Goal: Information Seeking & Learning: Understand process/instructions

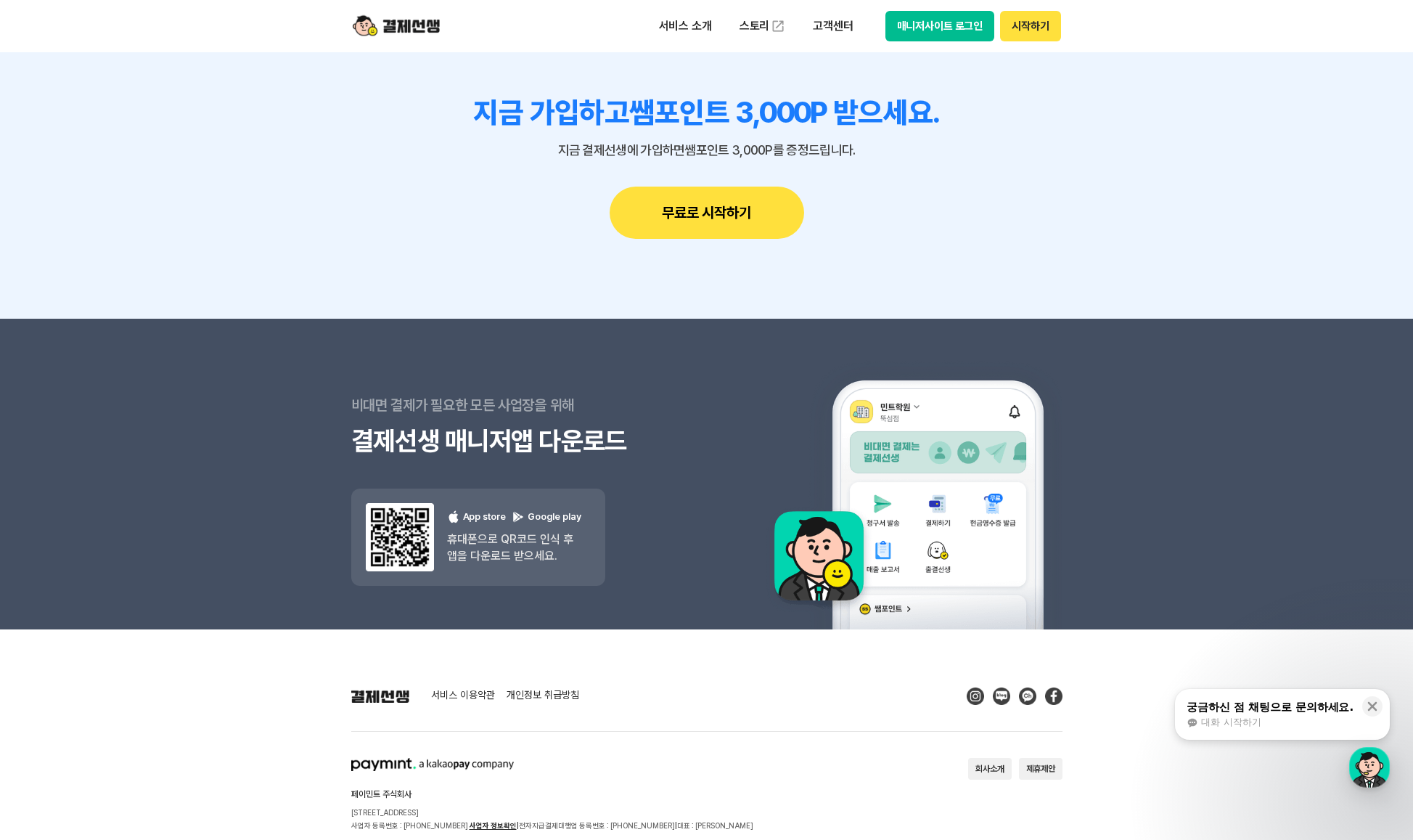
scroll to position [12897, 0]
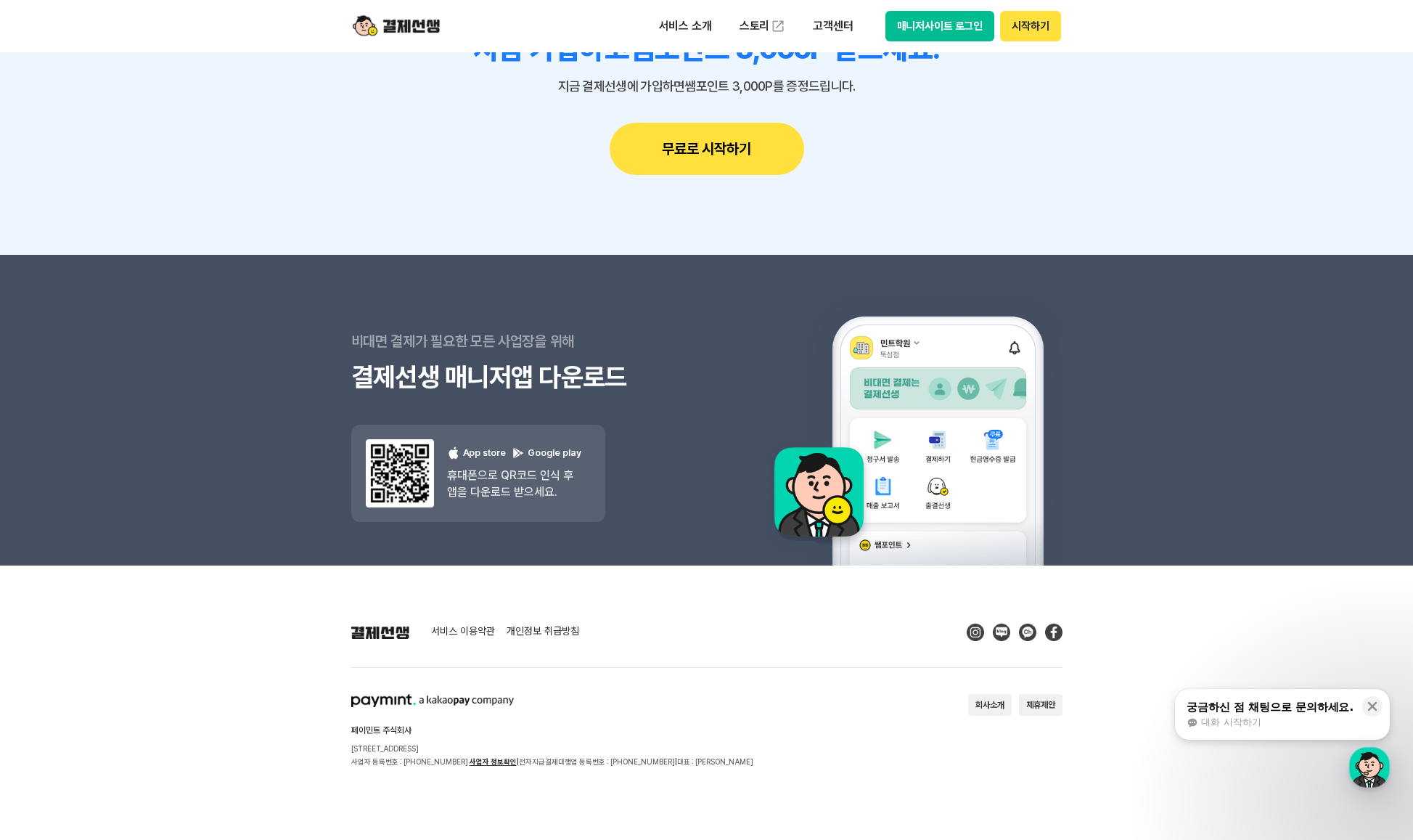
click at [551, 630] on link "개인정보 취급방침" at bounding box center [542, 631] width 72 height 13
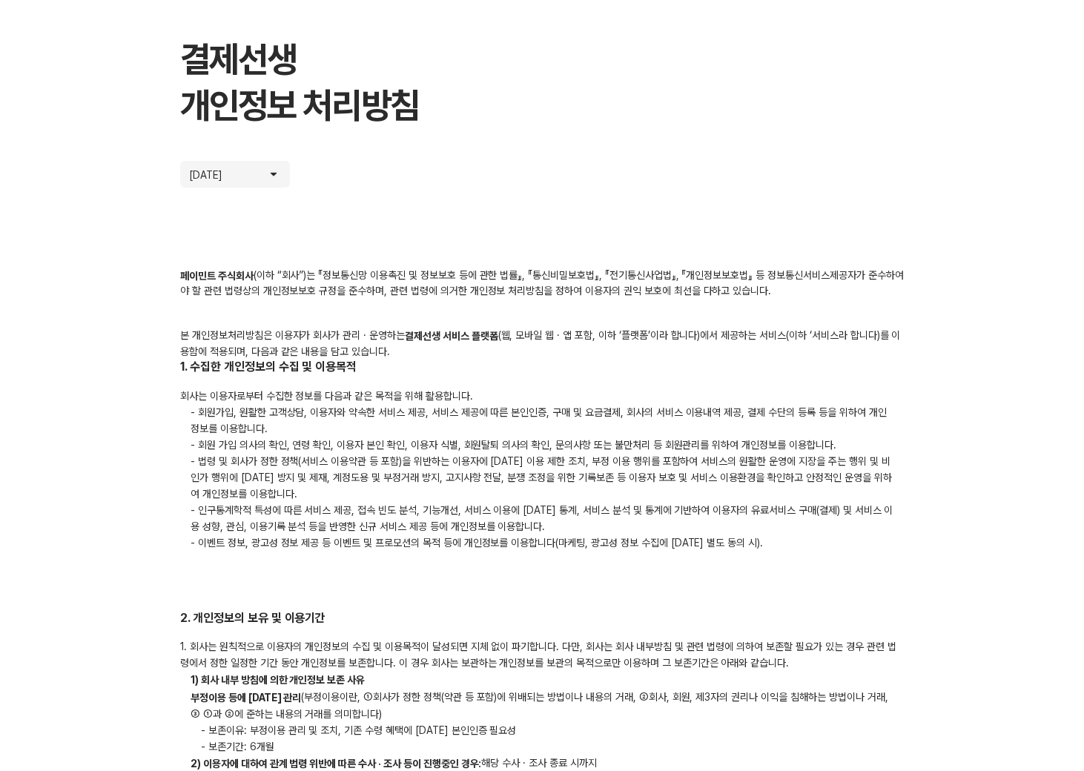
scroll to position [69, 0]
click at [566, 530] on p "- 인구통계학적 특성에 따른 서비스 제공, 접속 빈도 분석, 기능개선, 서비스 이용에 [DATE] 통계, 서비스 분석 및 통계에 기반하여 이용…" at bounding box center [542, 516] width 724 height 33
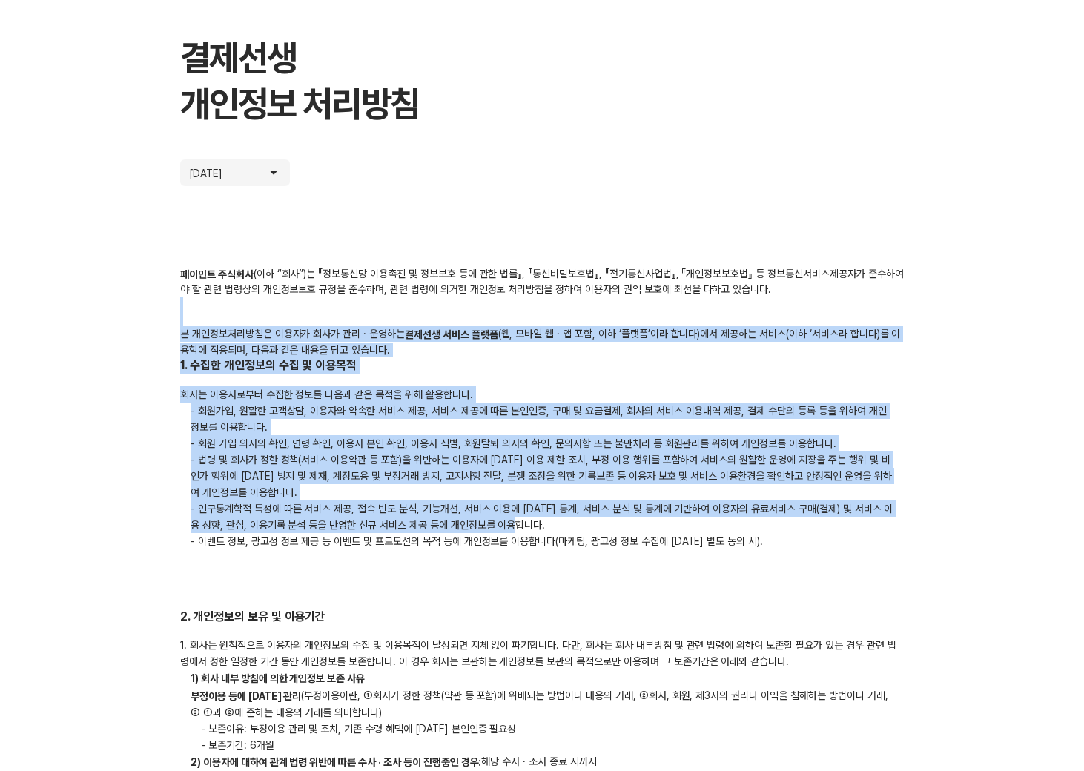
drag, startPoint x: 782, startPoint y: 530, endPoint x: 192, endPoint y: 322, distance: 625.6
click at [371, 397] on div "회사는 이용자로부터 수집한 정보를 다음과 같은 목적을 위해 활용합니다. - 회원가입, 원활한 고객상담, 이용자와 약속한 서비스 제공, 서비스 …" at bounding box center [542, 467] width 724 height 163
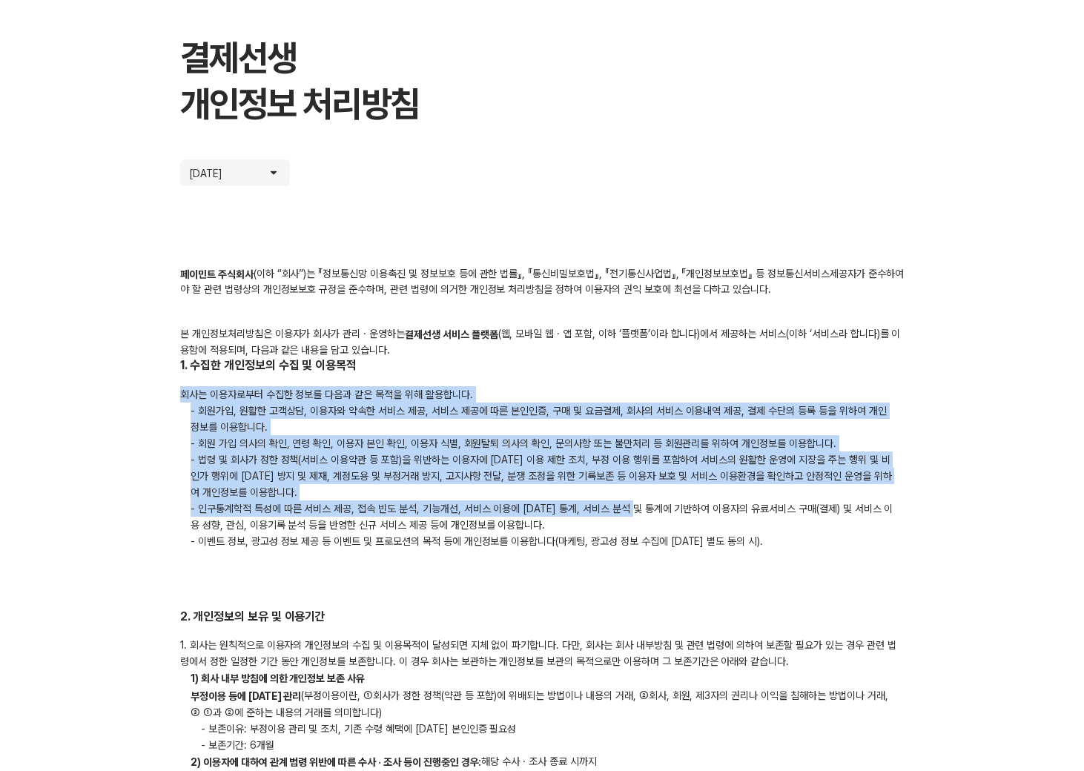
drag, startPoint x: 182, startPoint y: 399, endPoint x: 643, endPoint y: 512, distance: 475.6
click at [643, 512] on div "회사는 이용자로부터 수집한 정보를 다음과 같은 목적을 위해 활용합니다. - 회원가입, 원활한 고객상담, 이용자와 약속한 서비스 제공, 서비스 …" at bounding box center [542, 467] width 724 height 163
click at [643, 512] on p "- 인구통계학적 특성에 따른 서비스 제공, 접속 빈도 분석, 기능개선, 서비스 이용에 [DATE] 통계, 서비스 분석 및 통계에 기반하여 이용…" at bounding box center [542, 516] width 724 height 33
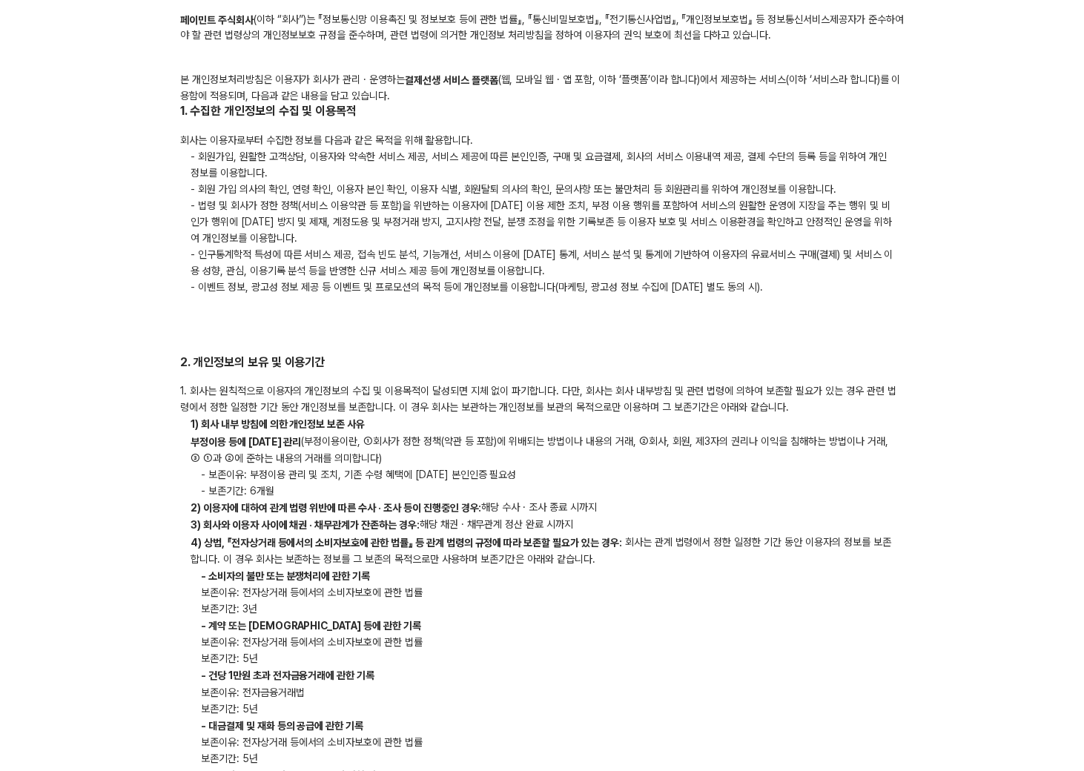
scroll to position [324, 0]
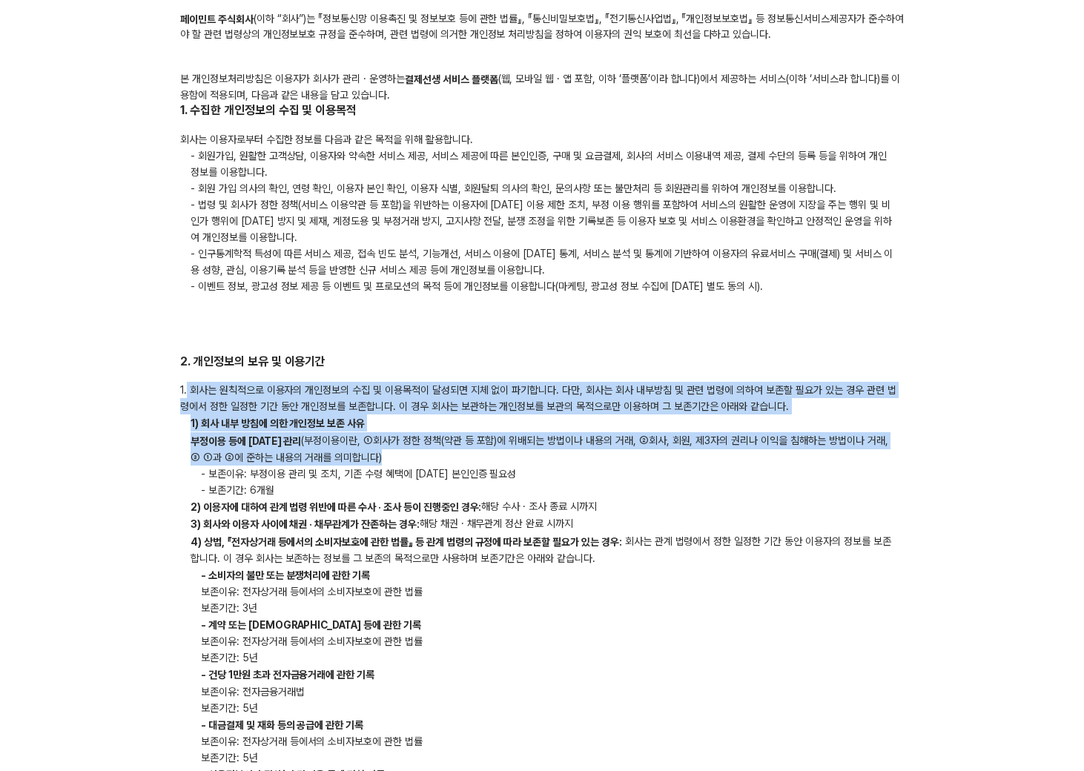
drag, startPoint x: 186, startPoint y: 388, endPoint x: 732, endPoint y: 467, distance: 551.3
click at [732, 467] on div "1. 회사는 원칙적으로 이용자의 개인정보의 수집 및 이용목적이 달성되면 지체 없이 파기합니다. 다만, 회사는 회사 내부방침 및 관련 법령에 의…" at bounding box center [542, 731] width 724 height 699
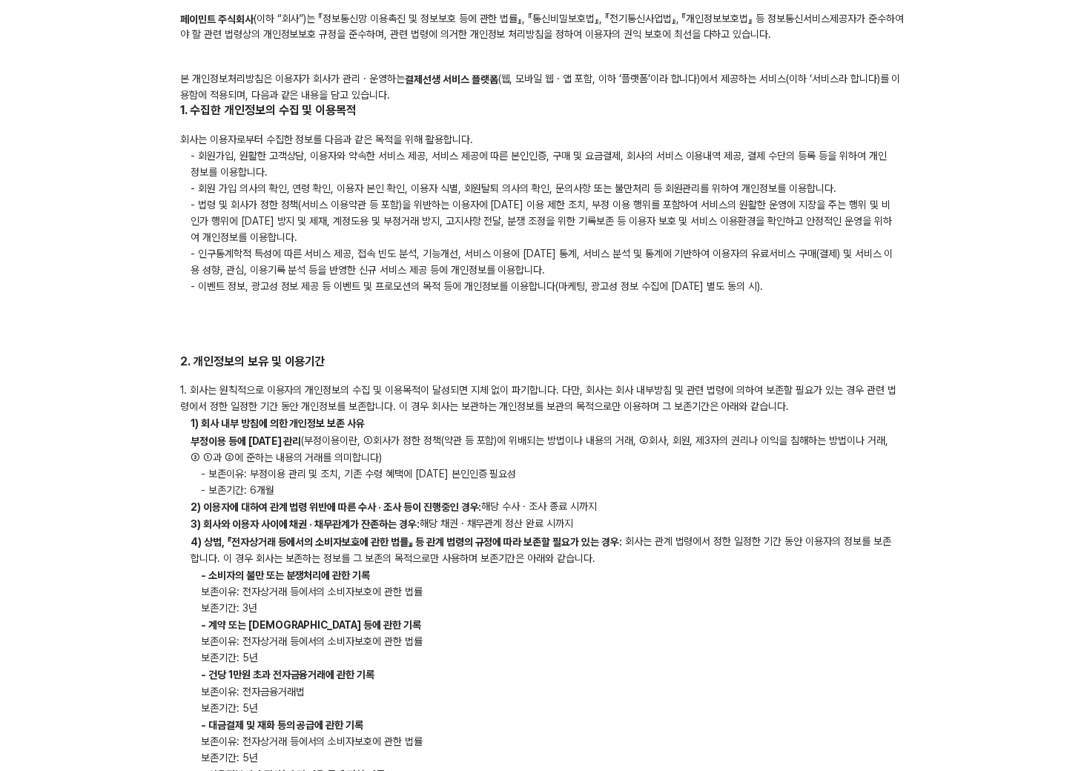
click at [732, 467] on p "- 보존이유: 부정이용 관리 및 조치, 기존 수령 혜택에 대한 본인인증 필요성" at bounding box center [542, 474] width 724 height 16
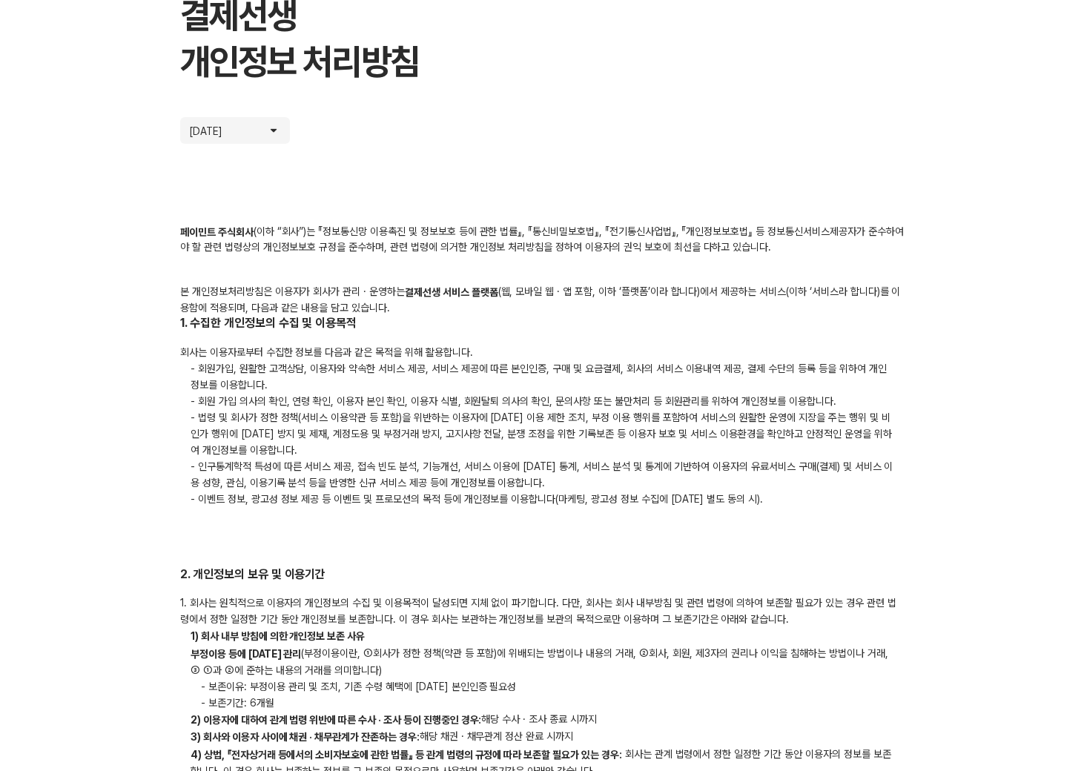
scroll to position [0, 0]
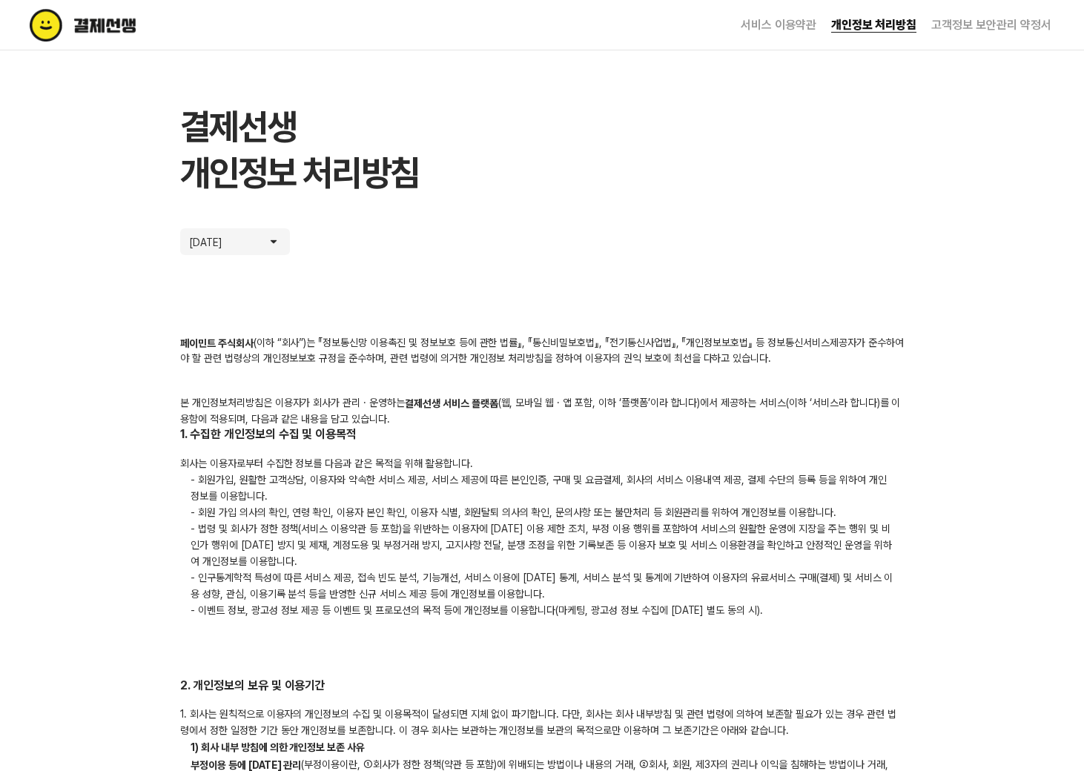
click at [369, 521] on p "- 법령 및 회사가 정한 정책(서비스 이용약관 등 포함)을 위반하는 이용자에 대한 이용 제한 조치, 부정 이용 행위를 포함하여 서비스의 원활한…" at bounding box center [542, 544] width 724 height 49
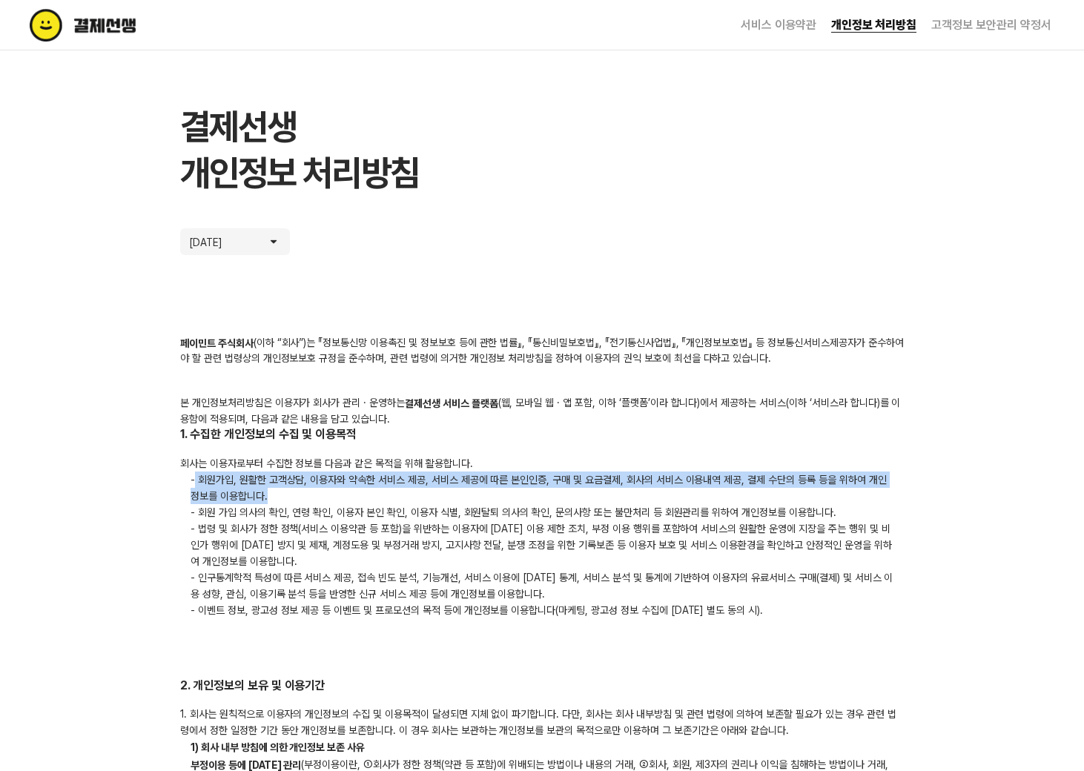
drag, startPoint x: 196, startPoint y: 478, endPoint x: 489, endPoint y: 488, distance: 293.7
click at [489, 488] on p "- 회원가입, 원활한 고객상담, 이용자와 약속한 서비스 제공, 서비스 제공에 따른 본인인증, 구매 및 요금결제, 회사의 서비스 이용내역 제공,…" at bounding box center [542, 487] width 724 height 33
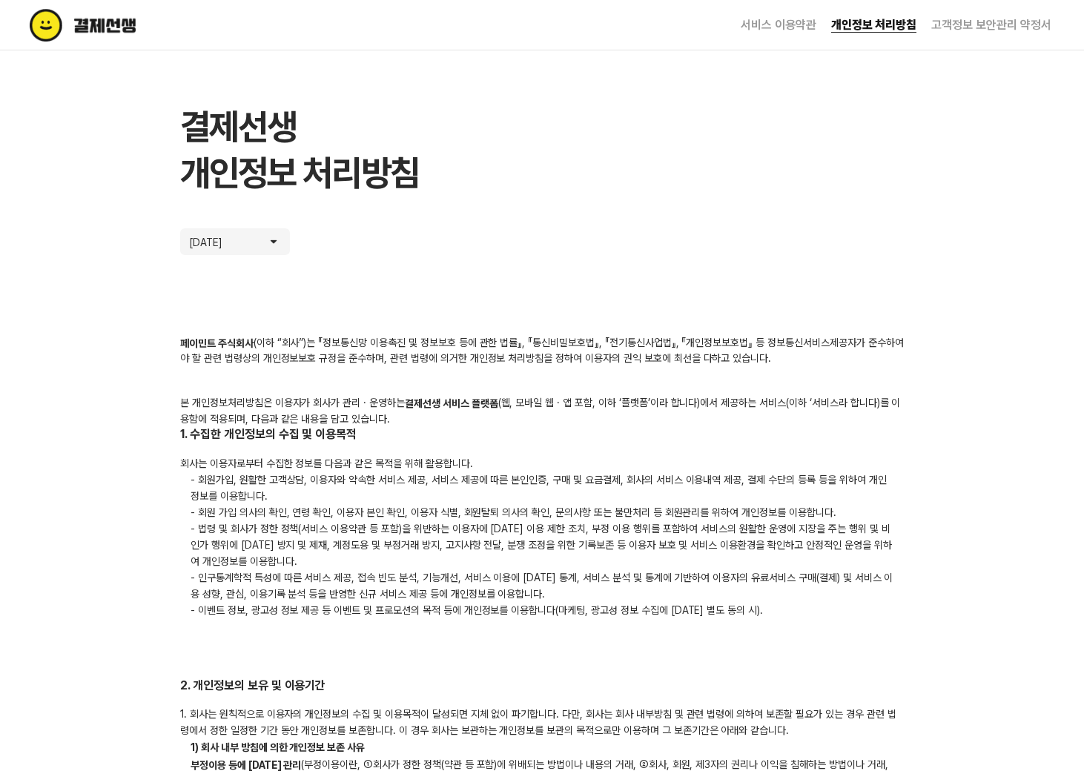
click at [468, 509] on p "- 회원 가입 의사의 확인, 연령 확인, 이용자 본인 확인, 이용자 식별, 회원탈퇴 의사의 확인, 문의사항 또는 불만처리 등 회원관리를 위하여…" at bounding box center [542, 512] width 724 height 16
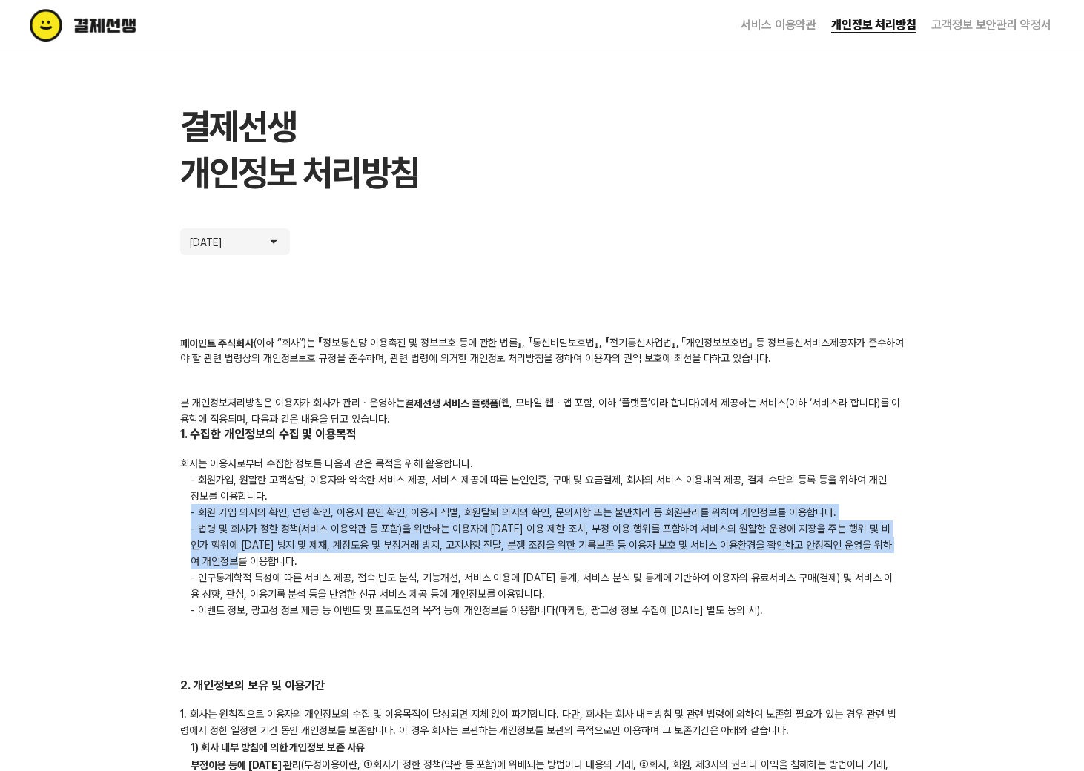
drag, startPoint x: 188, startPoint y: 514, endPoint x: 335, endPoint y: 558, distance: 154.1
click at [335, 558] on div "회사는 이용자로부터 수집한 정보를 다음과 같은 목적을 위해 활용합니다. - 회원가입, 원활한 고객상담, 이용자와 약속한 서비스 제공, 서비스 …" at bounding box center [542, 536] width 724 height 163
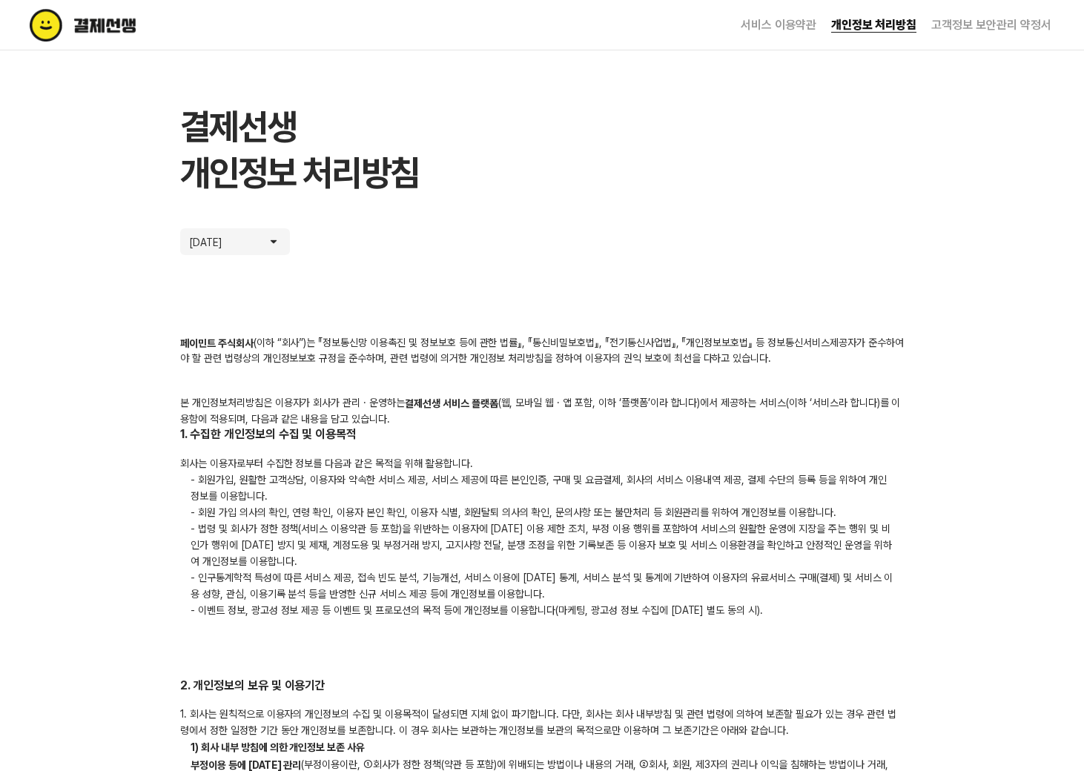
click at [225, 486] on p "- 회원가입, 원활한 고객상담, 이용자와 약속한 서비스 제공, 서비스 제공에 따른 본인인증, 구매 및 요금결제, 회사의 서비스 이용내역 제공,…" at bounding box center [542, 487] width 724 height 33
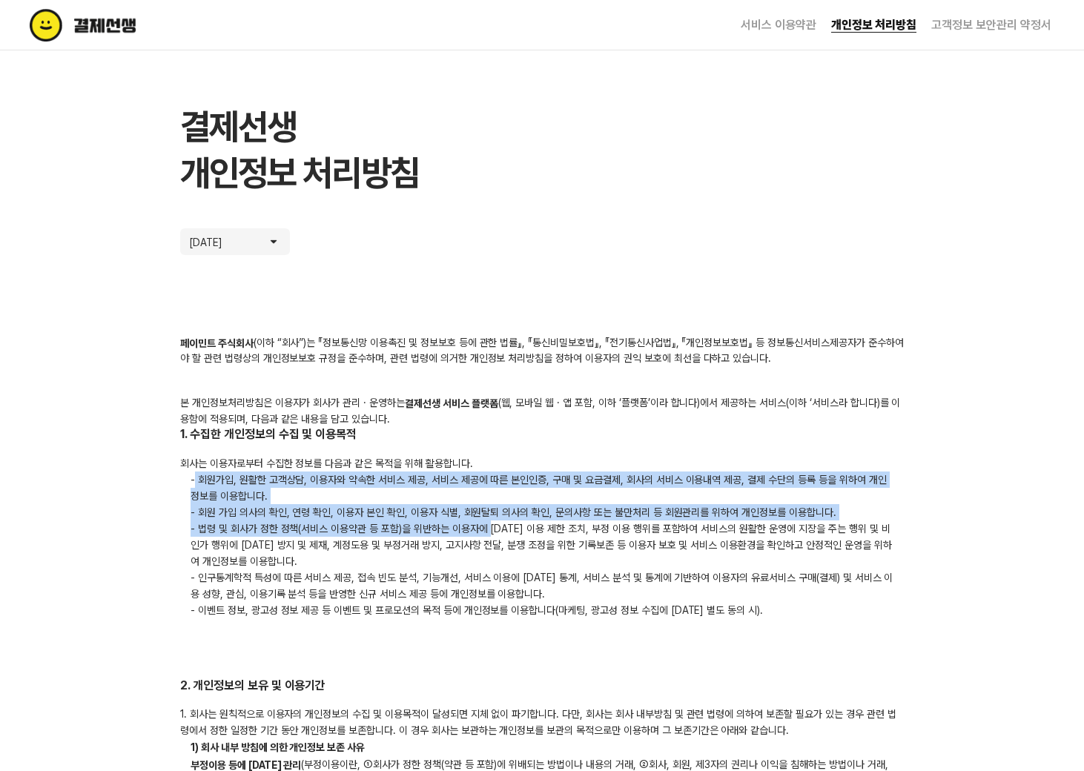
drag, startPoint x: 193, startPoint y: 478, endPoint x: 503, endPoint y: 523, distance: 313.9
click at [499, 523] on div "회사는 이용자로부터 수집한 정보를 다음과 같은 목적을 위해 활용합니다. - 회원가입, 원활한 고객상담, 이용자와 약속한 서비스 제공, 서비스 …" at bounding box center [542, 536] width 724 height 163
click at [451, 526] on p "- 법령 및 회사가 정한 정책(서비스 이용약관 등 포함)을 위반하는 이용자에 대한 이용 제한 조치, 부정 이용 행위를 포함하여 서비스의 원활한…" at bounding box center [542, 544] width 724 height 49
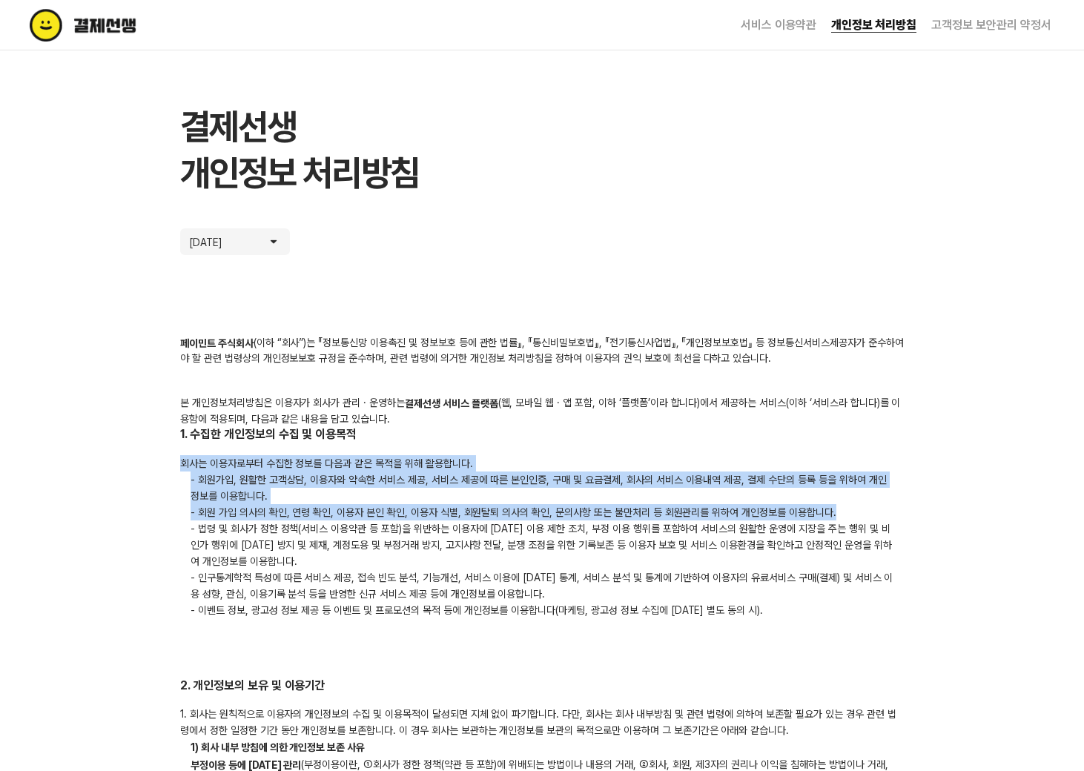
drag, startPoint x: 844, startPoint y: 515, endPoint x: 265, endPoint y: 452, distance: 583.1
click at [256, 443] on div "1. 수집한 개인정보의 수집 및 이용목적 회사는 이용자로부터 수집한 정보를 다음과 같은 목적을 위해 활용합니다. - 회원가입, 원활한 고객상담…" at bounding box center [542, 522] width 724 height 192
click at [299, 471] on p "- 회원가입, 원활한 고객상담, 이용자와 약속한 서비스 제공, 서비스 제공에 따른 본인인증, 구매 및 요금결제, 회사의 서비스 이용내역 제공,…" at bounding box center [542, 487] width 724 height 33
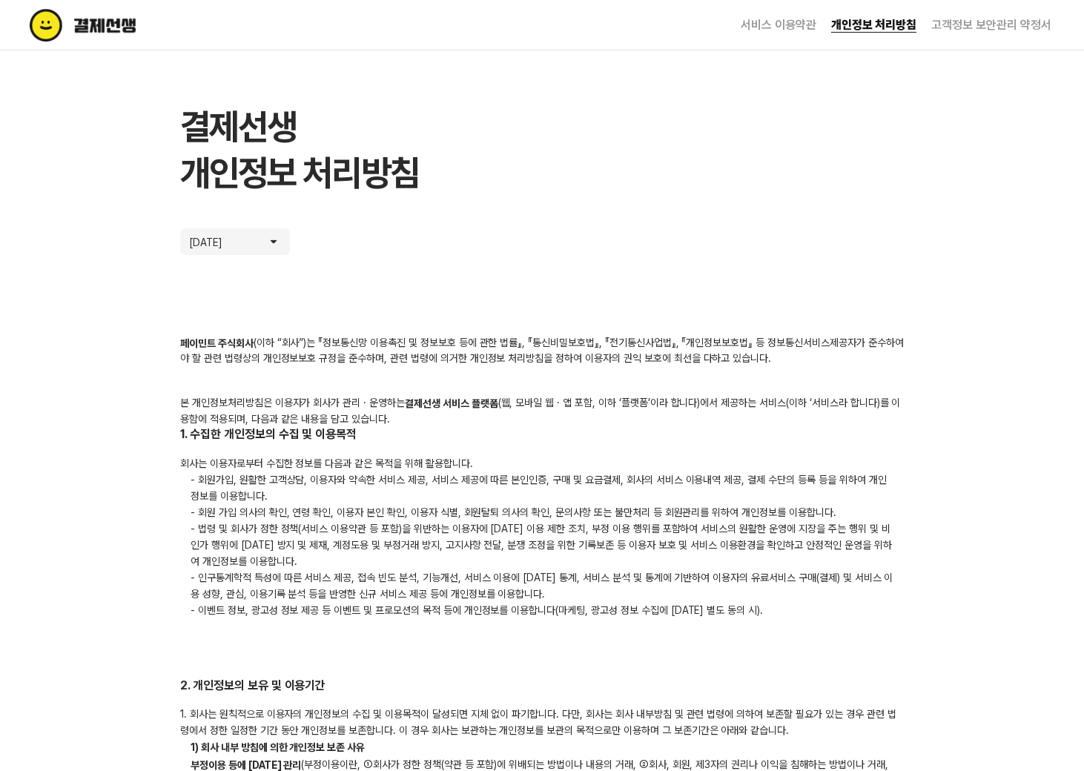
click at [397, 507] on p "- 회원 가입 의사의 확인, 연령 확인, 이용자 본인 확인, 이용자 식별, 회원탈퇴 의사의 확인, 문의사항 또는 불만처리 등 회원관리를 위하여…" at bounding box center [542, 512] width 724 height 16
click at [580, 516] on p "- 회원 가입 의사의 확인, 연령 확인, 이용자 본인 확인, 이용자 식별, 회원탈퇴 의사의 확인, 문의사항 또는 불만처리 등 회원관리를 위하여…" at bounding box center [542, 512] width 724 height 16
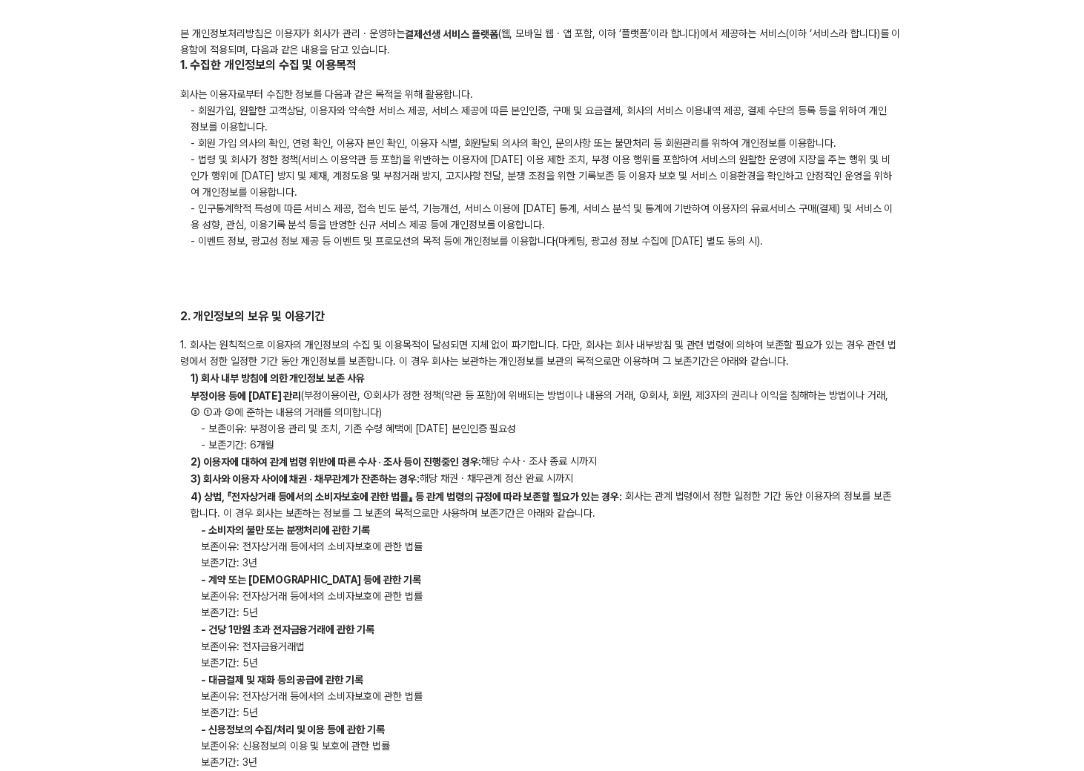
scroll to position [376, 0]
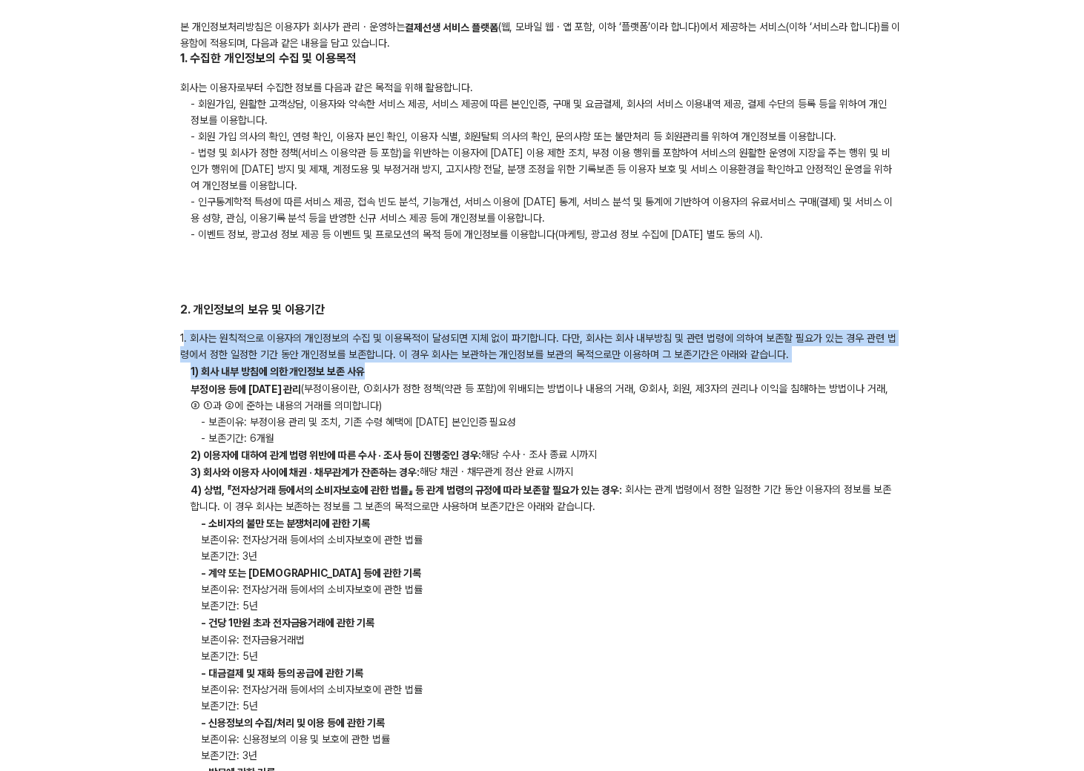
drag, startPoint x: 182, startPoint y: 339, endPoint x: 583, endPoint y: 368, distance: 402.2
click at [582, 368] on div "1. 회사는 원칙적으로 이용자의 개인정보의 수집 및 이용목적이 달성되면 지체 없이 파기합니다. 다만, 회사는 회사 내부방침 및 관련 법령에 의…" at bounding box center [542, 679] width 724 height 699
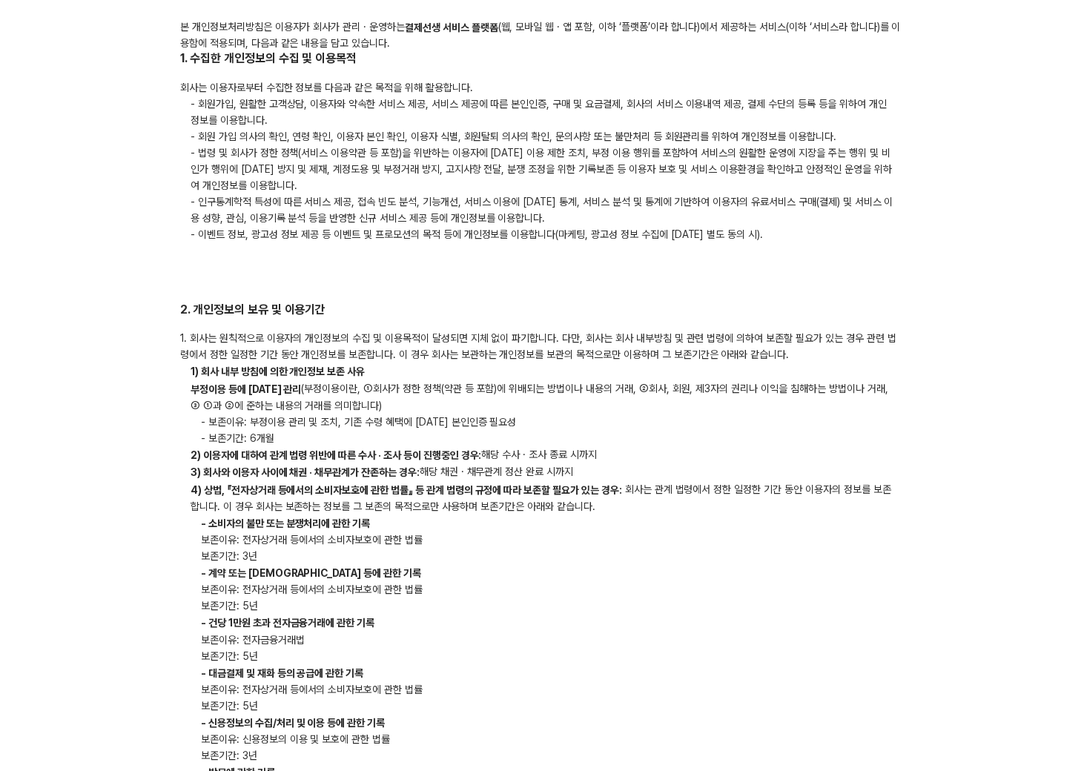
click at [348, 417] on span "- 보존이유: 부정이용 관리 및 조치, 기존 수령 혜택에 대한 본인인증 필요성" at bounding box center [359, 422] width 336 height 12
drag, startPoint x: 182, startPoint y: 371, endPoint x: 368, endPoint y: 377, distance: 186.9
click at [350, 377] on p "1) 회사 내부 방침에 의한 개인정보 보존 사유" at bounding box center [542, 371] width 724 height 17
click at [372, 377] on p "1) 회사 내부 방침에 의한 개인정보 보존 사유" at bounding box center [542, 371] width 724 height 17
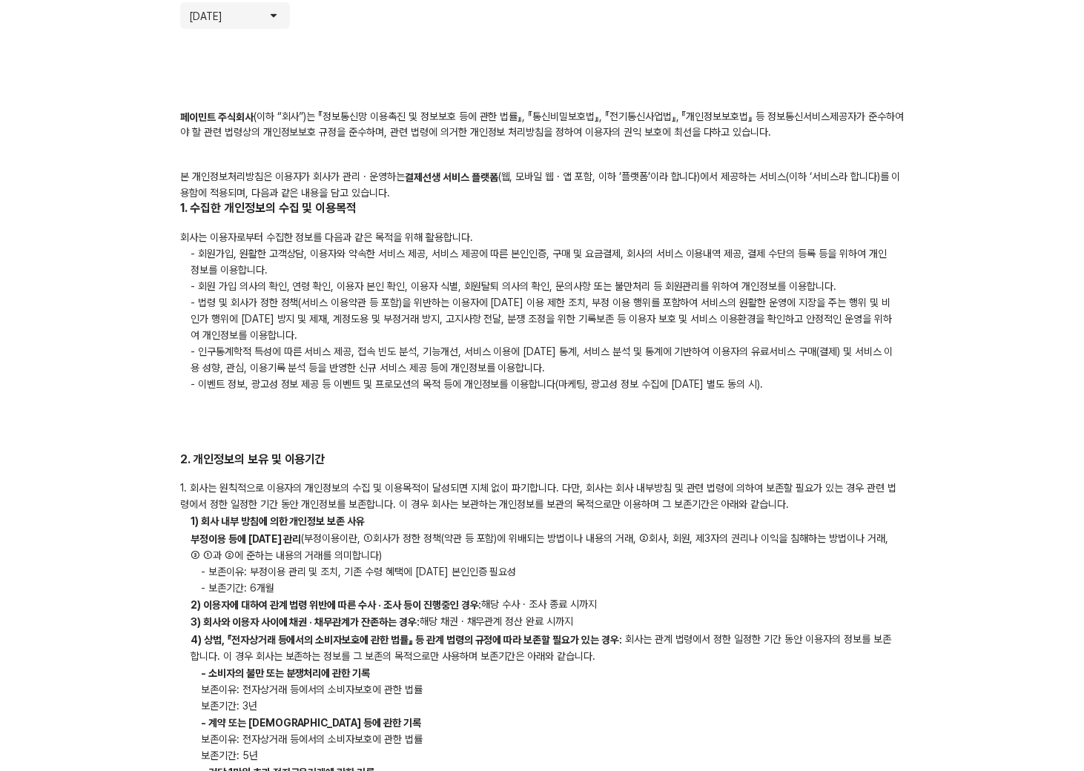
scroll to position [252, 0]
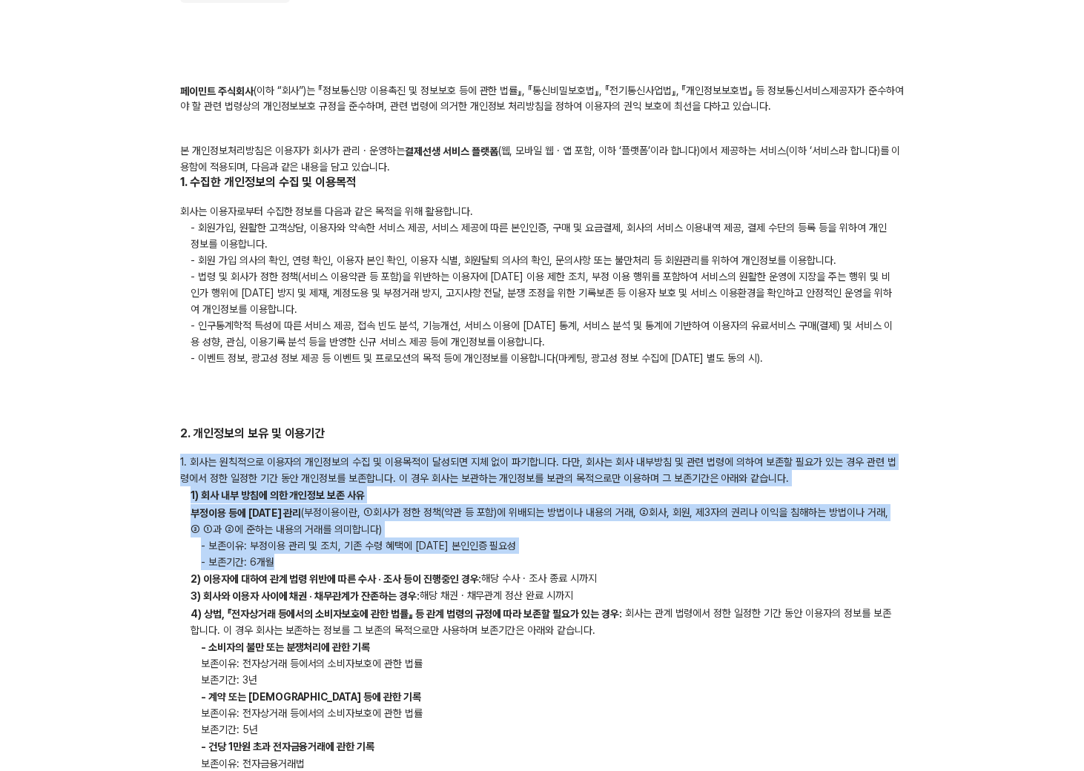
drag, startPoint x: 431, startPoint y: 560, endPoint x: 176, endPoint y: 468, distance: 271.1
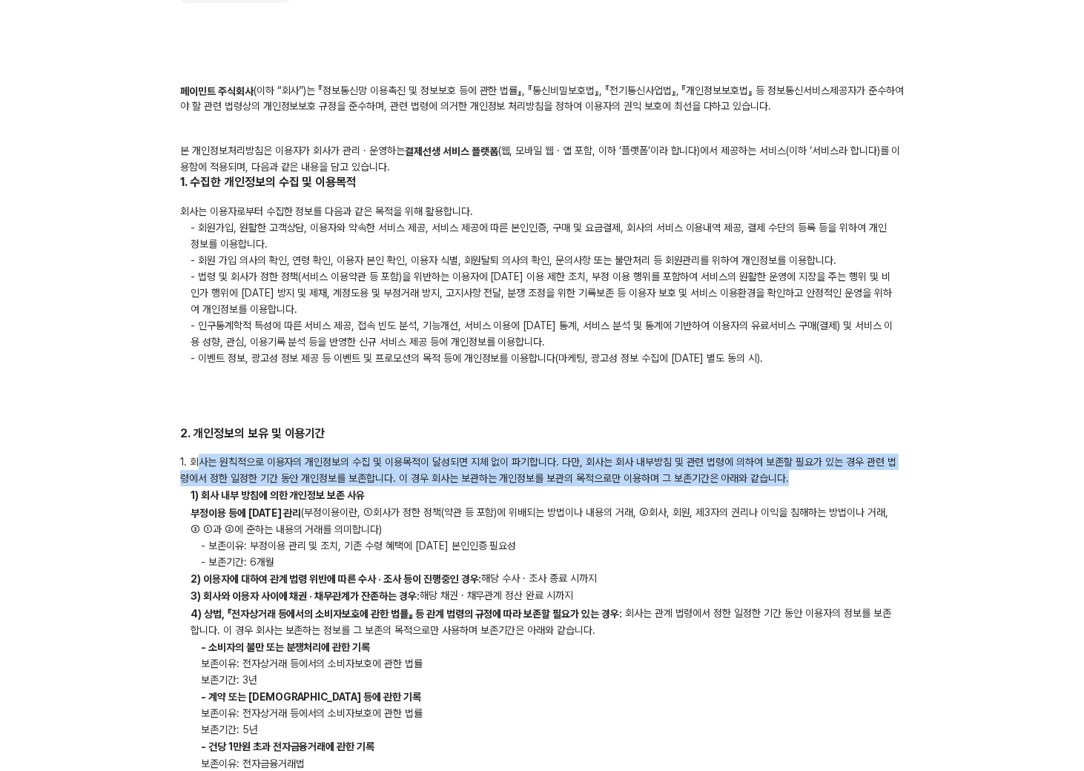
drag, startPoint x: 806, startPoint y: 481, endPoint x: 199, endPoint y: 457, distance: 606.9
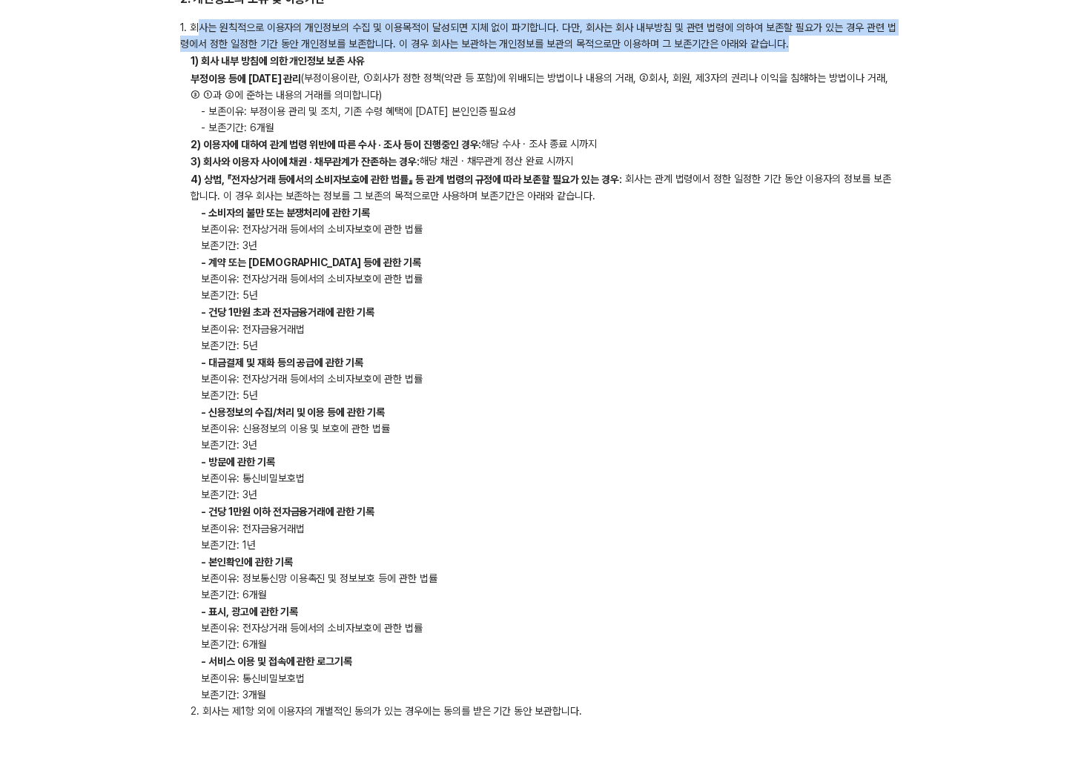
scroll to position [686, 0]
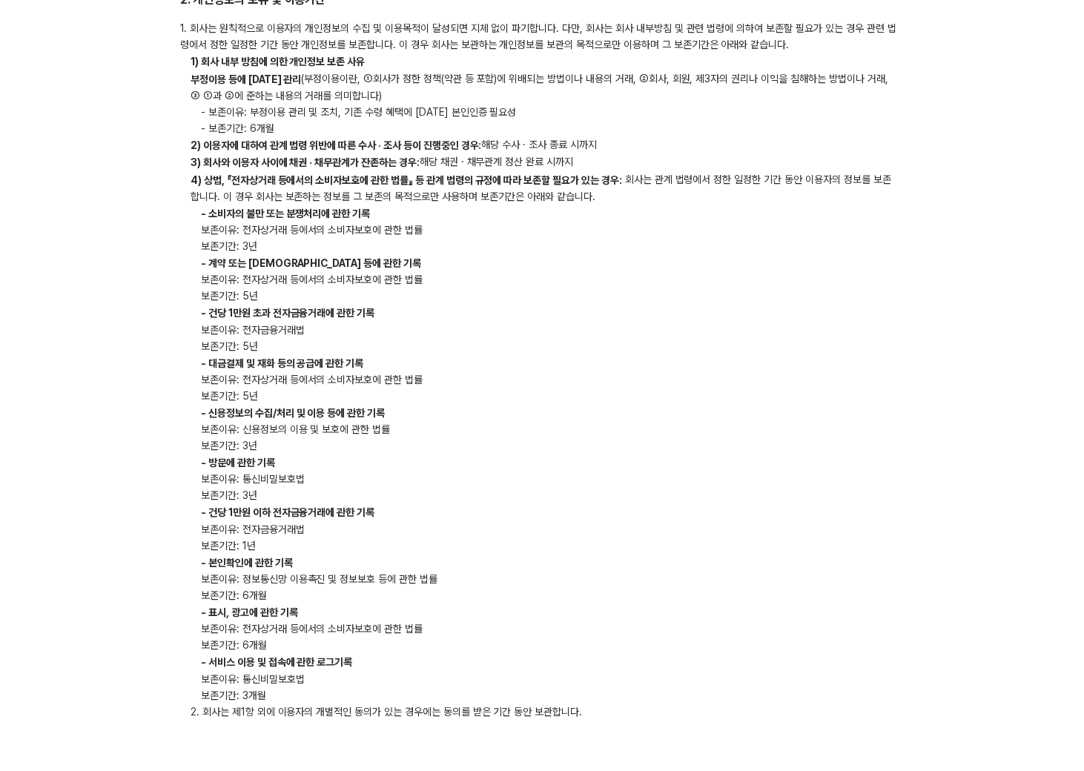
click at [186, 75] on p "부정이용 등에 대한 관리 (부정이용이란, ①회사가 정한 정책(약관 등 포함)에 위배되는 방법이나 내용의 거래, ②회사, 회원, 제3자의 권리나…" at bounding box center [542, 86] width 724 height 33
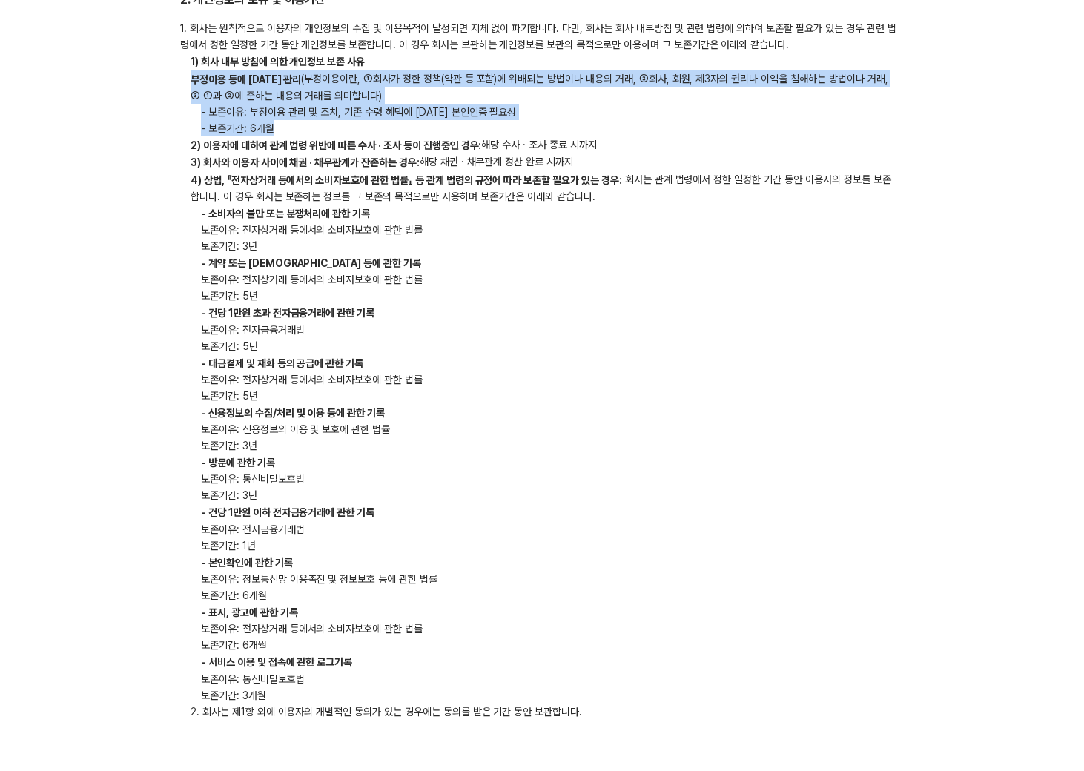
drag, startPoint x: 183, startPoint y: 80, endPoint x: 296, endPoint y: 128, distance: 122.3
click at [296, 128] on div "1. 회사는 원칙적으로 이용자의 개인정보의 수집 및 이용목적이 달성되면 지체 없이 파기합니다. 다만, 회사는 회사 내부방침 및 관련 법령에 의…" at bounding box center [542, 369] width 724 height 699
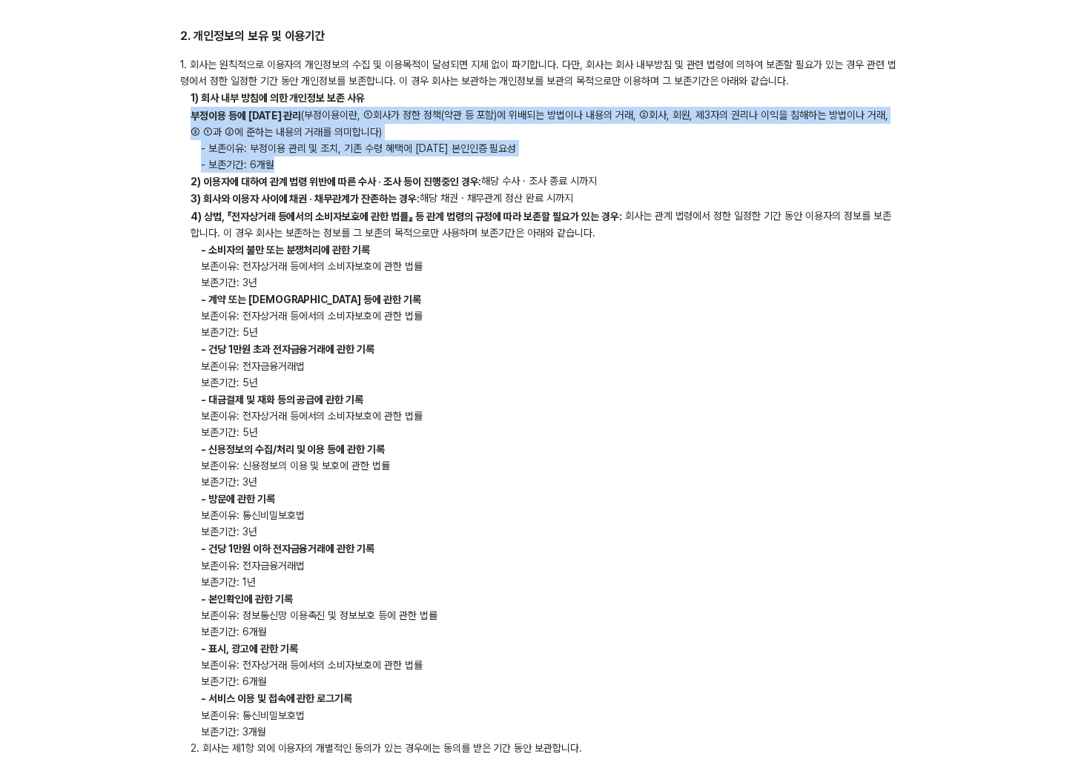
scroll to position [641, 0]
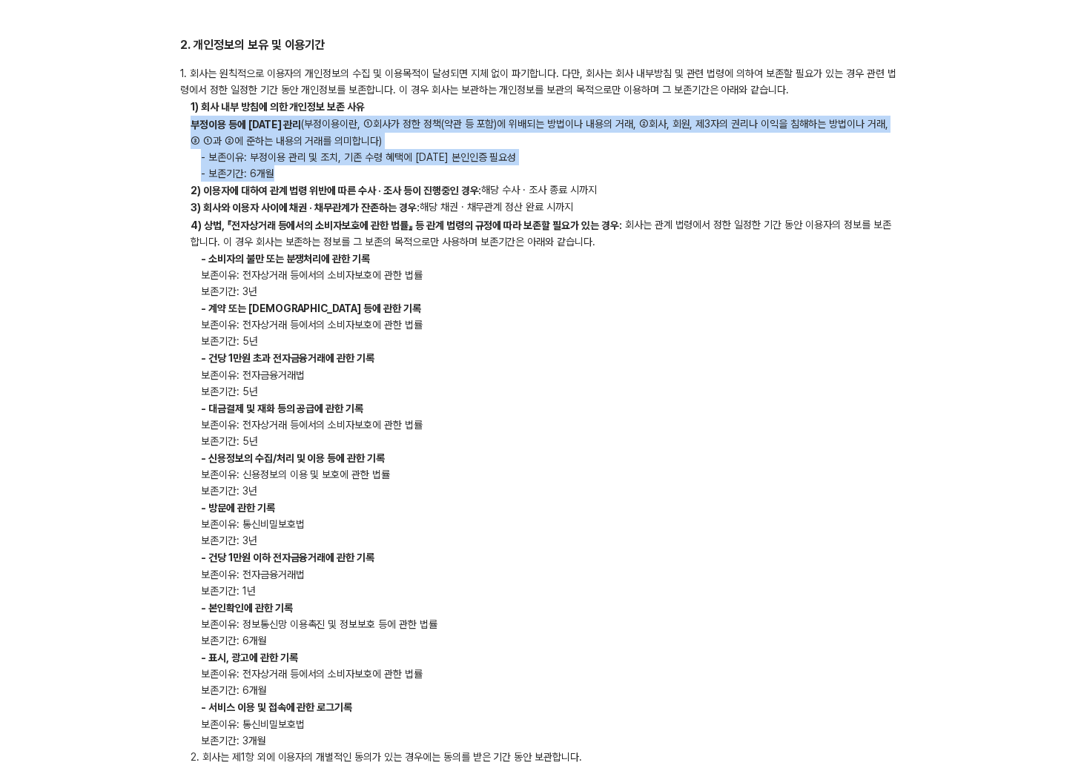
click at [332, 140] on p "부정이용 등에 대한 관리 (부정이용이란, ①회사가 정한 정책(약관 등 포함)에 위배되는 방법이나 내용의 거래, ②회사, 회원, 제3자의 권리나…" at bounding box center [542, 132] width 724 height 33
drag, startPoint x: 429, startPoint y: 141, endPoint x: 182, endPoint y: 125, distance: 248.1
click at [182, 125] on p "부정이용 등에 대한 관리 (부정이용이란, ①회사가 정한 정책(약관 등 포함)에 위배되는 방법이나 내용의 거래, ②회사, 회원, 제3자의 권리나…" at bounding box center [542, 132] width 724 height 33
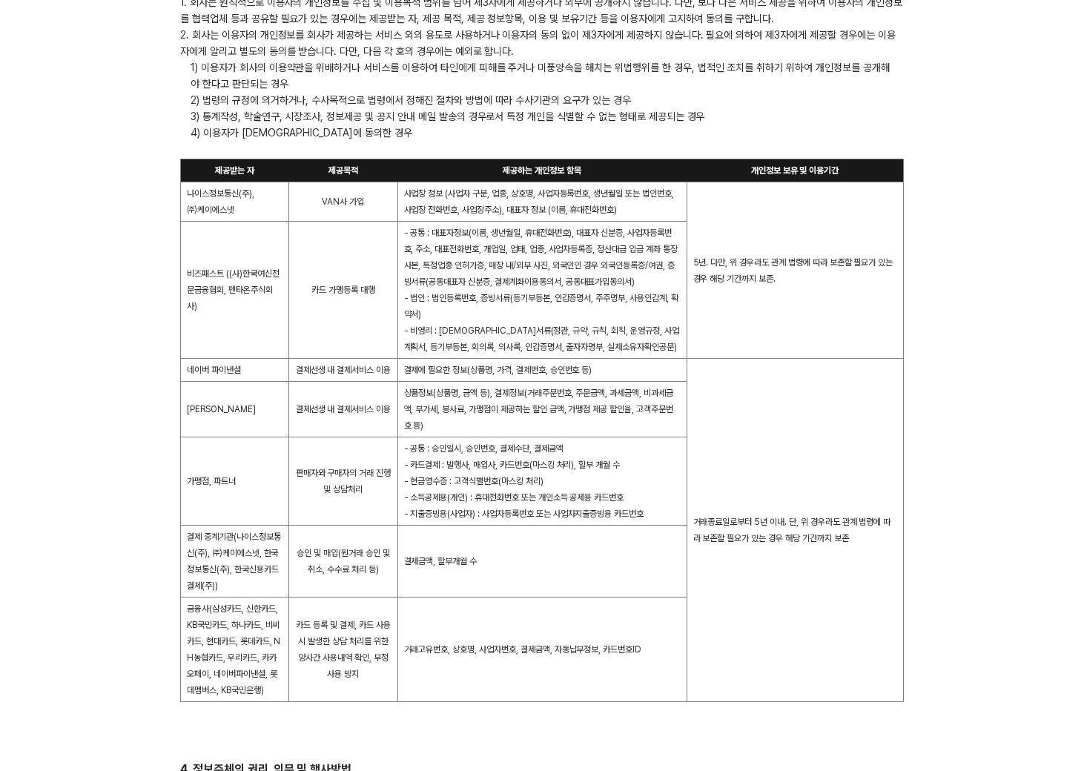
scroll to position [1532, 0]
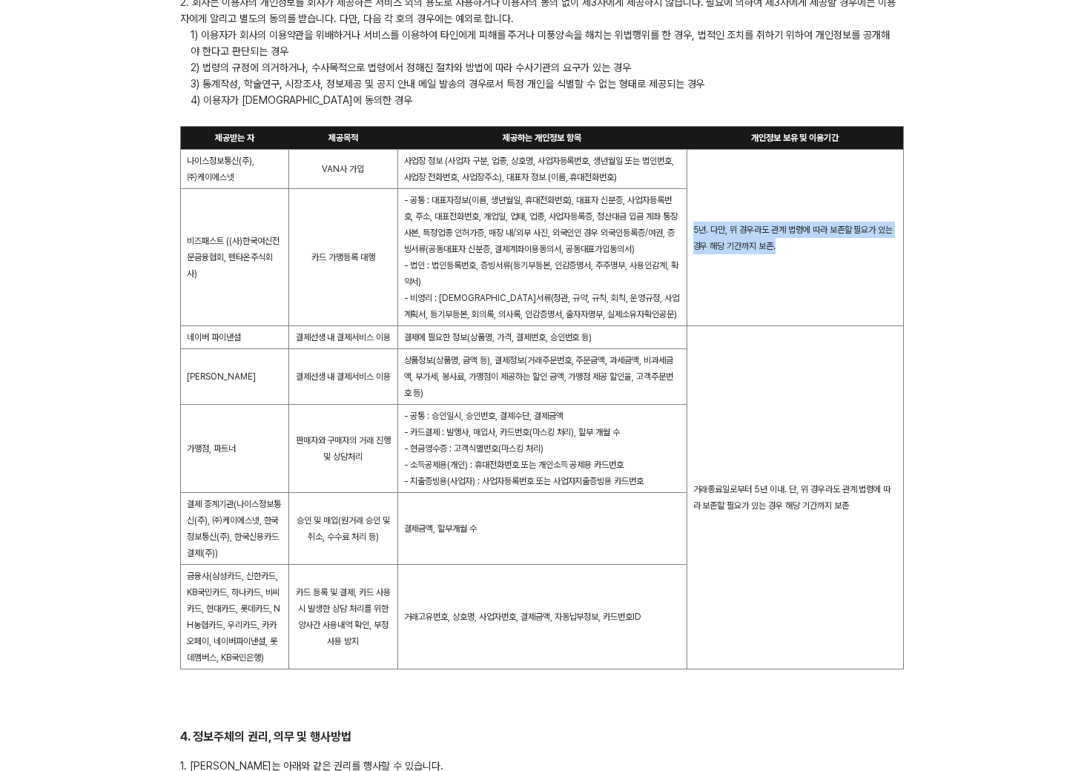
drag, startPoint x: 692, startPoint y: 225, endPoint x: 852, endPoint y: 261, distance: 163.5
click at [852, 261] on td "5년. 다만, 위 경우라도 관계 법령에 따라 보존할 필요가 있는 경우 해당 기간까지 보존." at bounding box center [794, 238] width 217 height 176
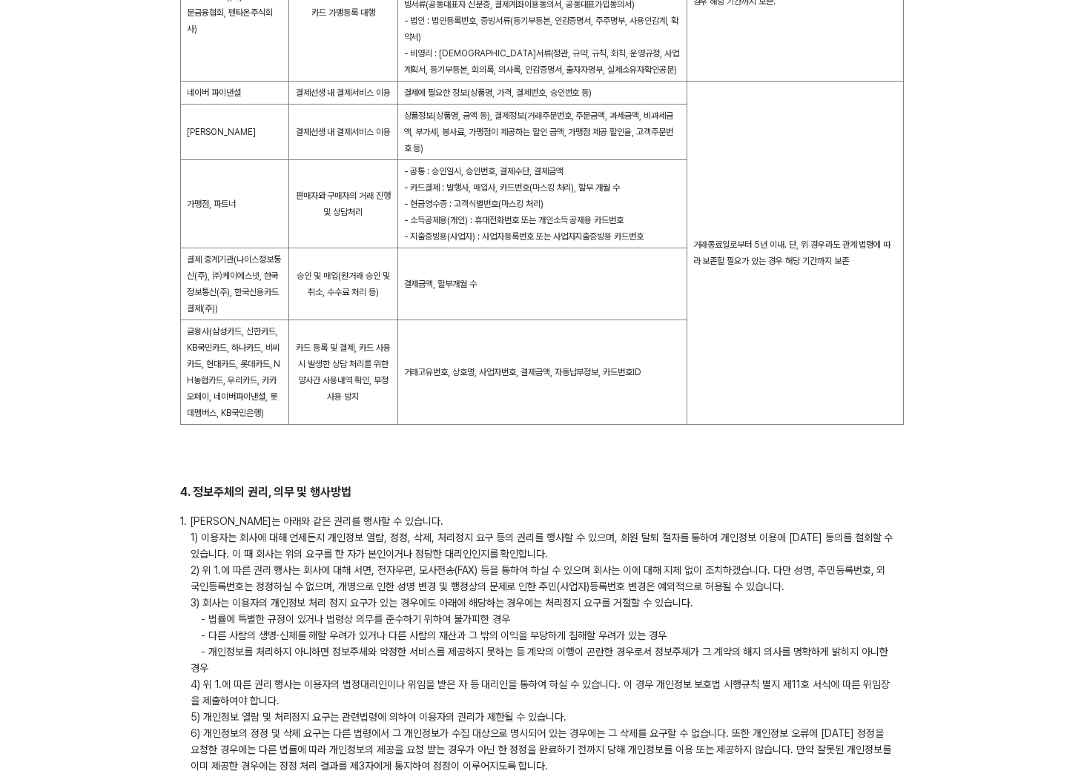
scroll to position [1795, 0]
